Goal: Find specific page/section: Find specific page/section

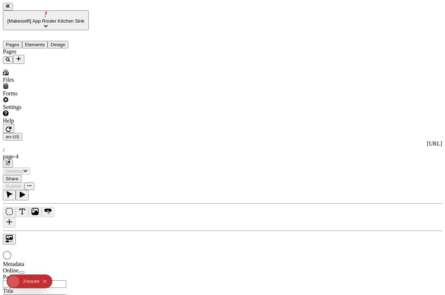
type input "/page-4"
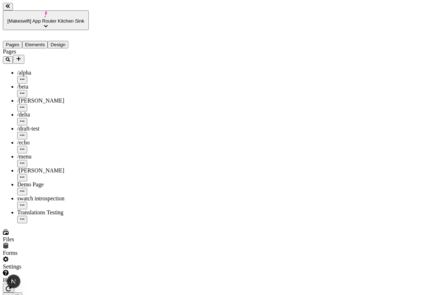
click at [77, 223] on div "Pages /alpha /beta /[PERSON_NAME] /delta /draft-test /echo /menu /romeo Demo Pa…" at bounding box center [46, 135] width 86 height 175
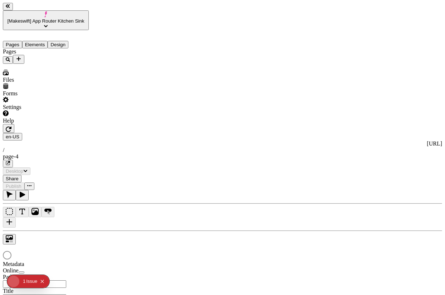
type input "/page-4"
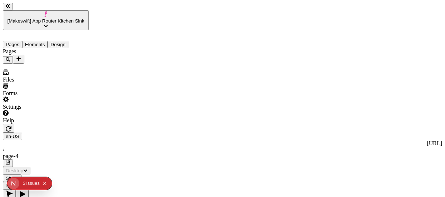
type input "/page-4"
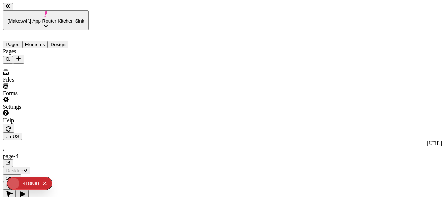
type input "/page-4"
